Goal: Task Accomplishment & Management: Use online tool/utility

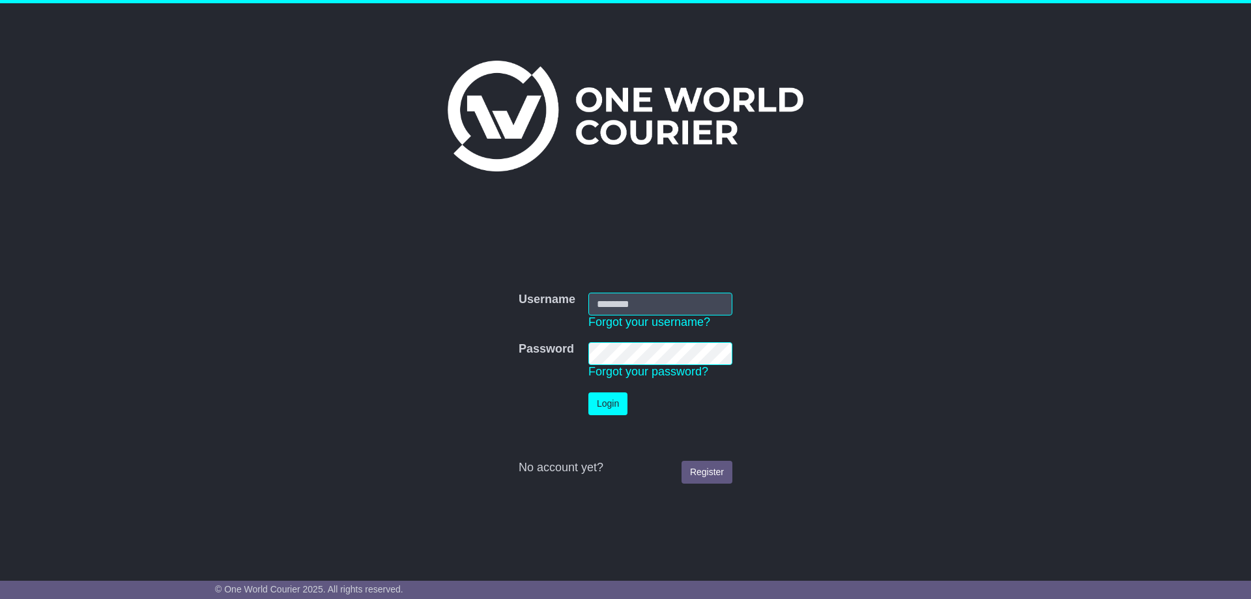
type input "**********"
click at [609, 400] on button "Login" at bounding box center [607, 403] width 39 height 23
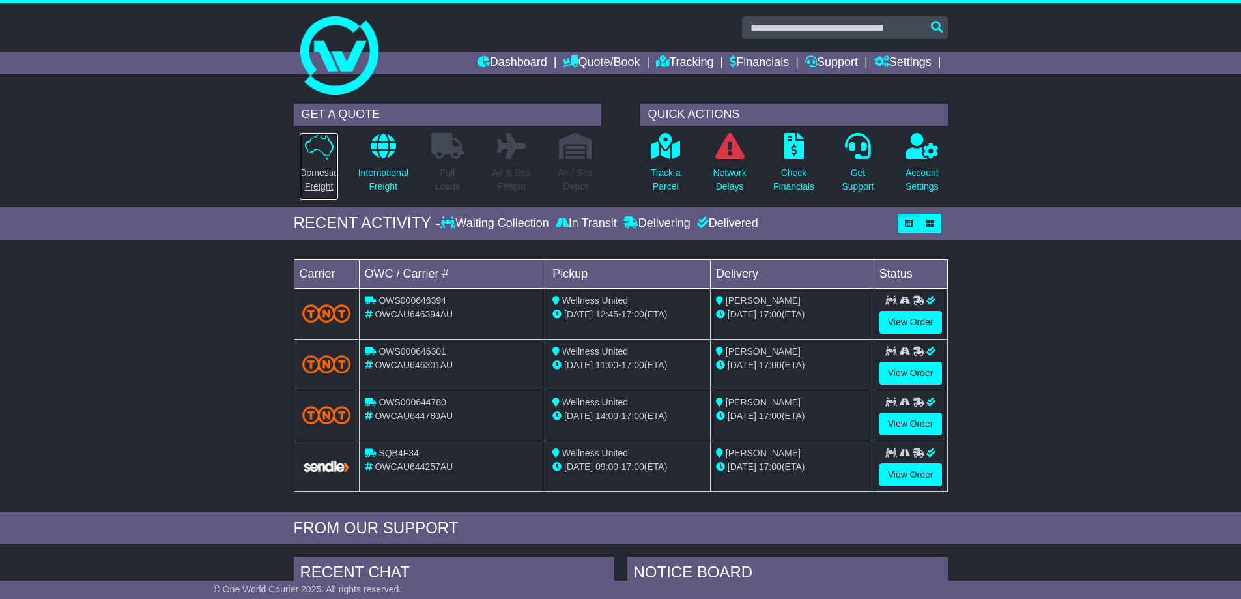
click at [319, 170] on p "Domestic Freight" at bounding box center [319, 179] width 38 height 27
